Goal: Information Seeking & Learning: Learn about a topic

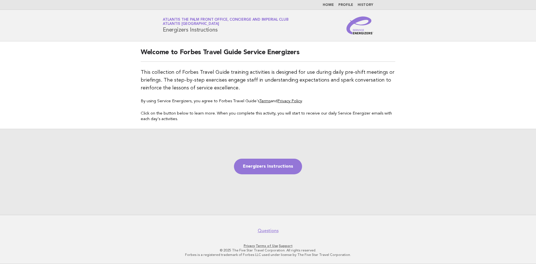
click at [329, 5] on link "Home" at bounding box center [328, 4] width 11 height 3
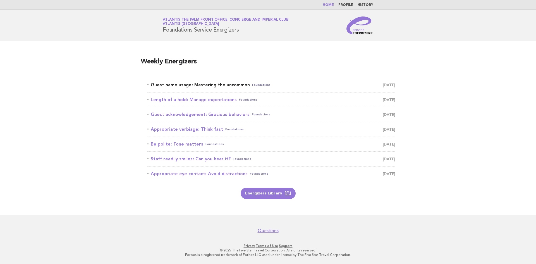
click at [228, 83] on link "Guest name usage: Mastering the uncommon Foundations [DATE]" at bounding box center [271, 85] width 248 height 8
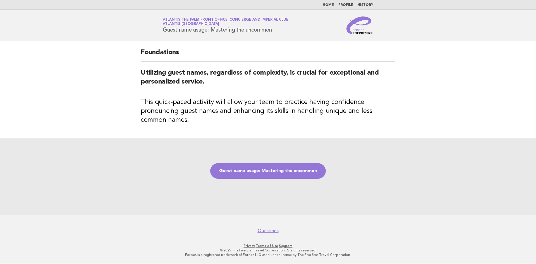
drag, startPoint x: 280, startPoint y: 29, endPoint x: 165, endPoint y: 30, distance: 115.6
click at [165, 30] on h1 "Service Energizers Atlantis The Palm Front Office, Concierge and Imperial Club …" at bounding box center [226, 25] width 126 height 15
copy h1 "Guest name usage: Mastering the uncommon"
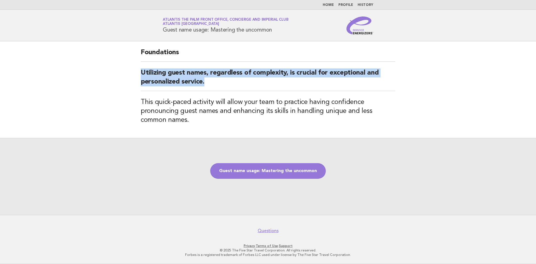
drag, startPoint x: 140, startPoint y: 70, endPoint x: 213, endPoint y: 85, distance: 74.2
click at [213, 85] on div "Foundations Utilizing guest names, regardless of complexity, is crucial for exc…" at bounding box center [268, 89] width 268 height 97
copy h2 "Utilizing guest names, regardless of complexity, is crucial for exceptional and…"
click at [252, 171] on link "Guest name usage: Mastering the uncommon" at bounding box center [268, 171] width 116 height 16
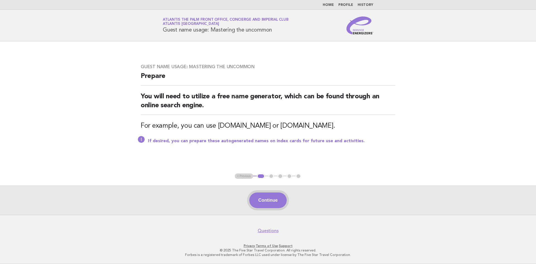
click at [276, 204] on button "Continue" at bounding box center [267, 200] width 37 height 16
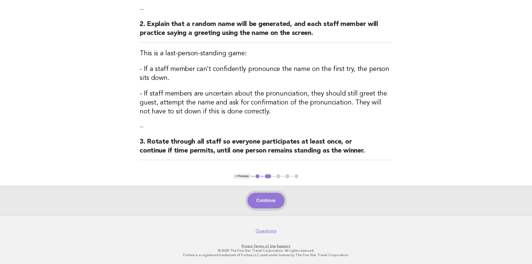
click at [255, 197] on button "Continue" at bounding box center [265, 201] width 37 height 16
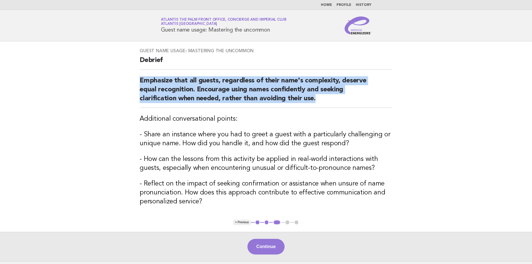
drag, startPoint x: 139, startPoint y: 80, endPoint x: 320, endPoint y: 103, distance: 182.9
click at [320, 103] on h2 "Emphasize that all guests, regardless of their name's complexity, deserve equal…" at bounding box center [266, 92] width 253 height 32
copy h2 "Emphasize that all guests, regardless of their name's complexity, deserve equal…"
click at [266, 245] on button "Continue" at bounding box center [265, 247] width 37 height 16
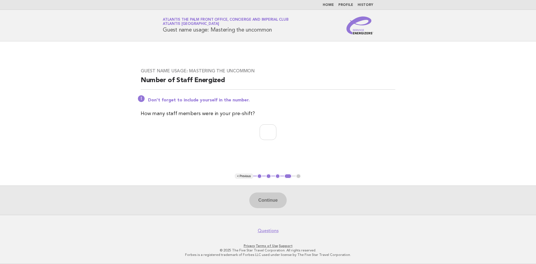
click at [277, 177] on button "3" at bounding box center [278, 176] width 6 height 6
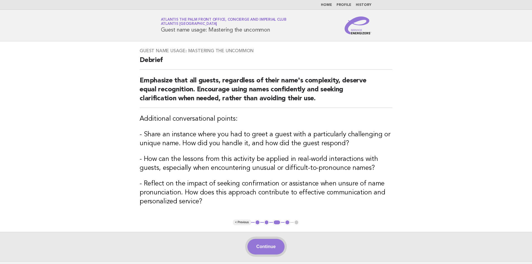
click at [270, 253] on button "Continue" at bounding box center [265, 247] width 37 height 16
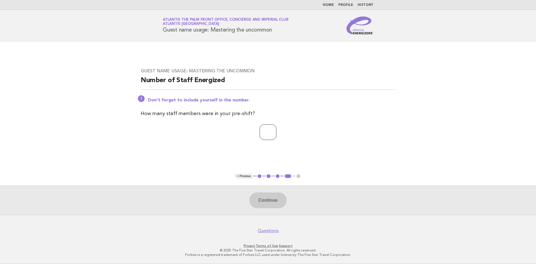
click at [271, 138] on input "number" at bounding box center [268, 132] width 17 height 16
type input "*"
click at [268, 197] on button "Continue" at bounding box center [267, 200] width 37 height 16
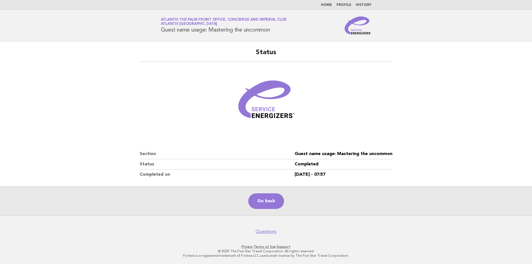
click at [442, 128] on main "Status Section Guest name usage: Mastering the uncommon Status Completed Comple…" at bounding box center [266, 128] width 532 height 174
